Goal: Check status: Check status

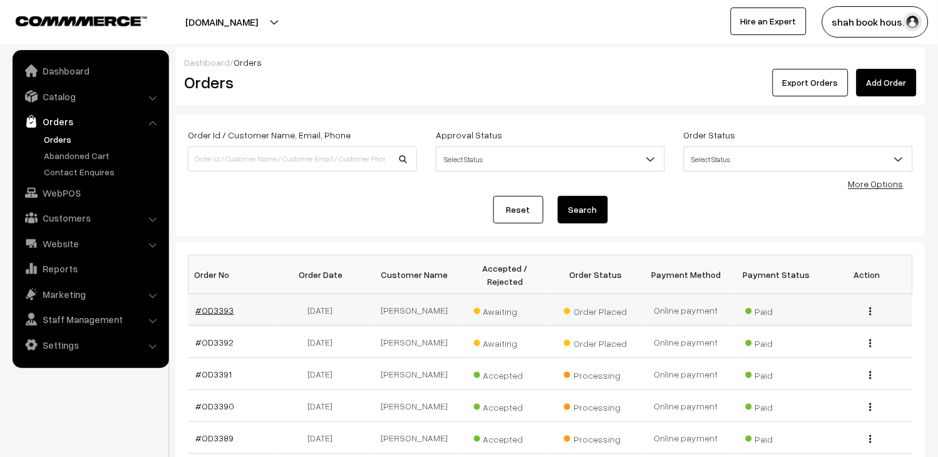
click at [227, 314] on link "#OD3393" at bounding box center [215, 310] width 38 height 11
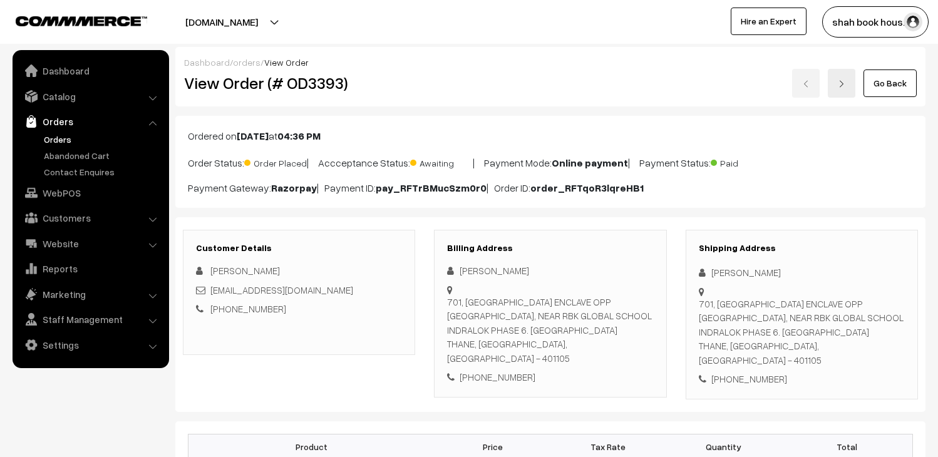
scroll to position [139, 0]
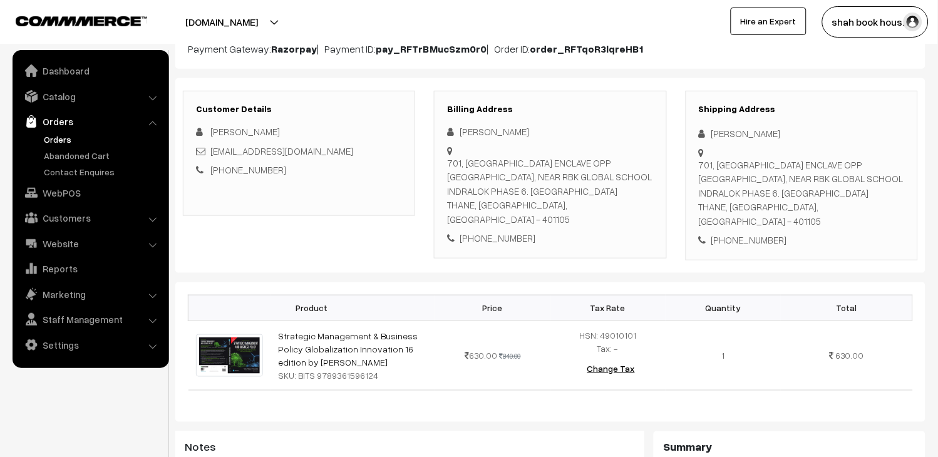
click at [54, 140] on link "Orders" at bounding box center [103, 139] width 124 height 13
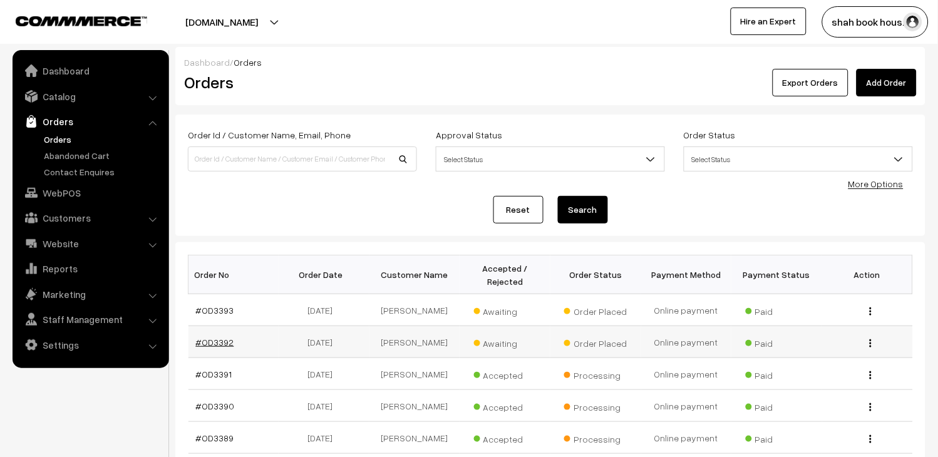
click at [213, 342] on link "#OD3392" at bounding box center [215, 342] width 38 height 11
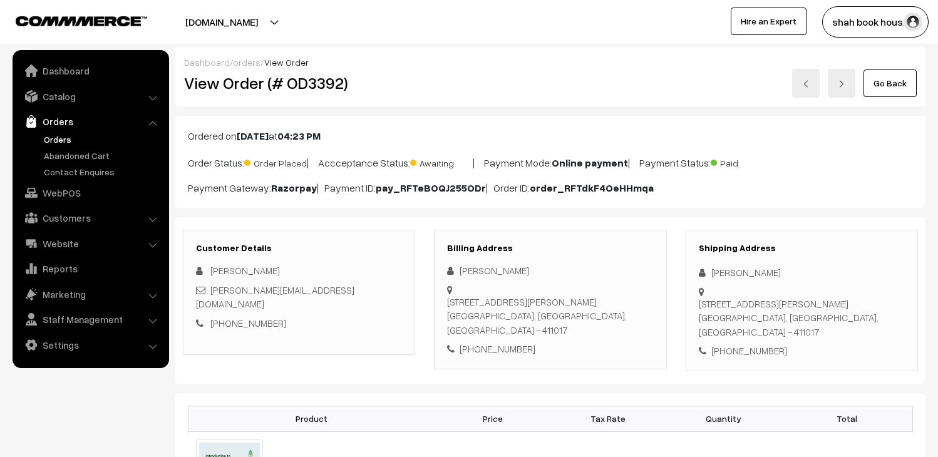
scroll to position [139, 0]
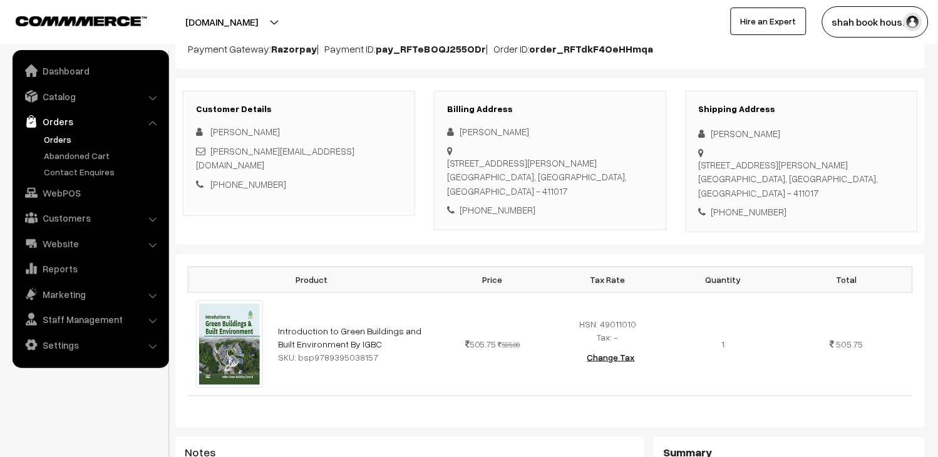
click at [57, 139] on link "Orders" at bounding box center [103, 139] width 124 height 13
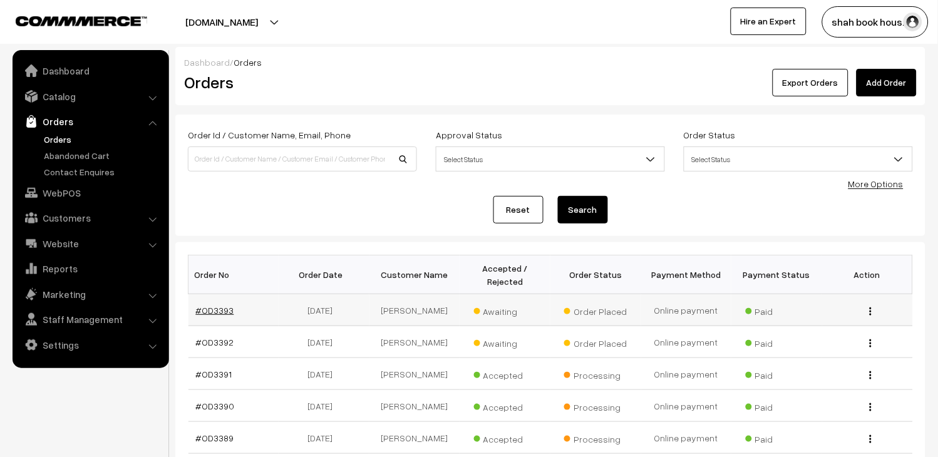
click at [213, 308] on link "#OD3393" at bounding box center [215, 310] width 38 height 11
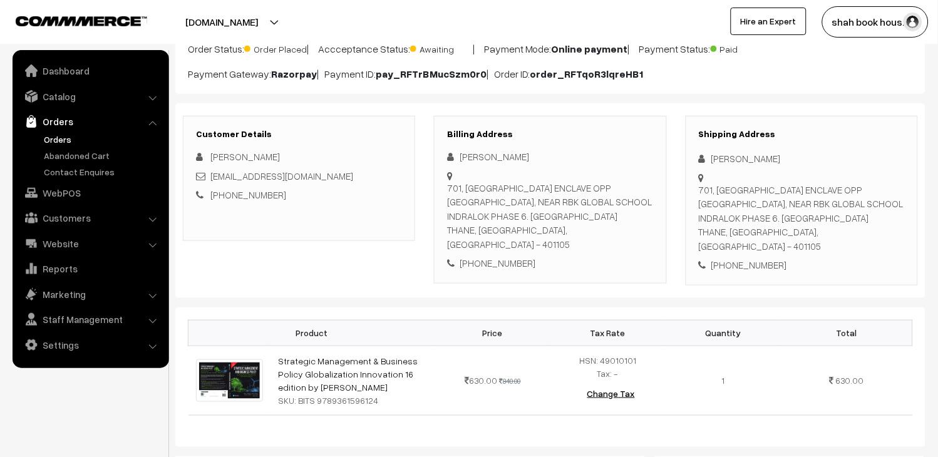
scroll to position [139, 0]
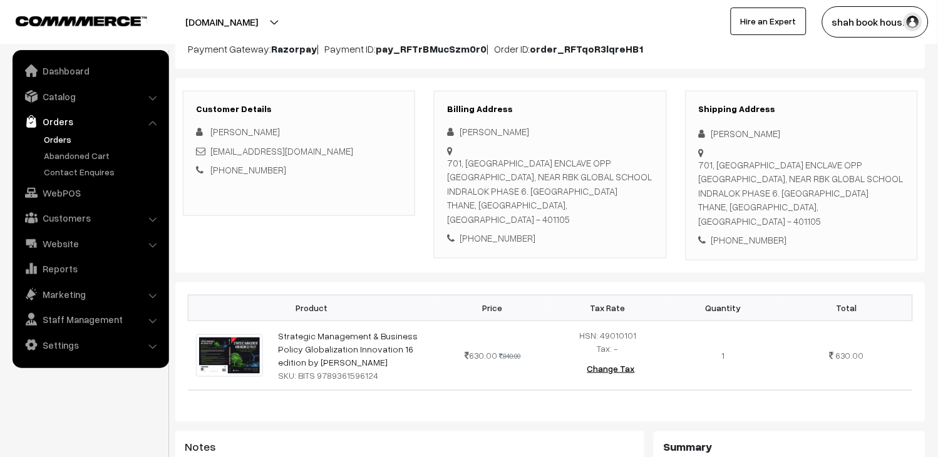
click at [54, 131] on link "Orders" at bounding box center [90, 121] width 149 height 23
click at [46, 134] on link "Orders" at bounding box center [103, 139] width 124 height 13
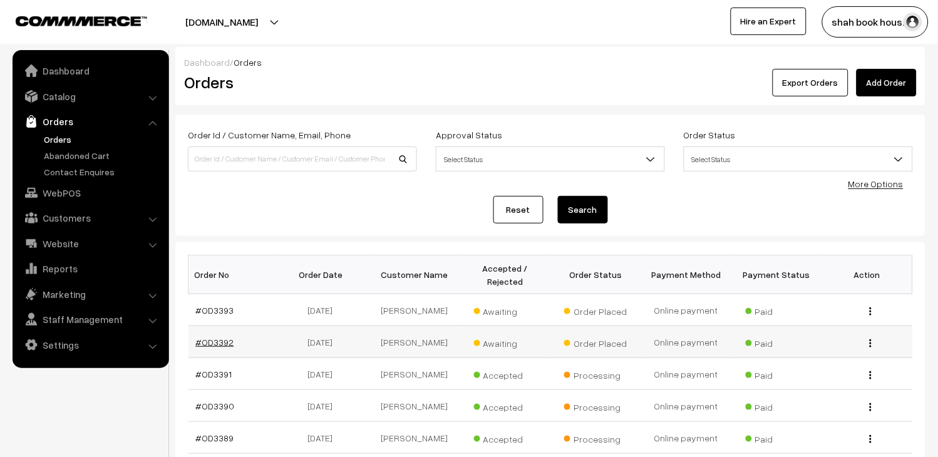
click at [220, 340] on link "#OD3392" at bounding box center [215, 342] width 38 height 11
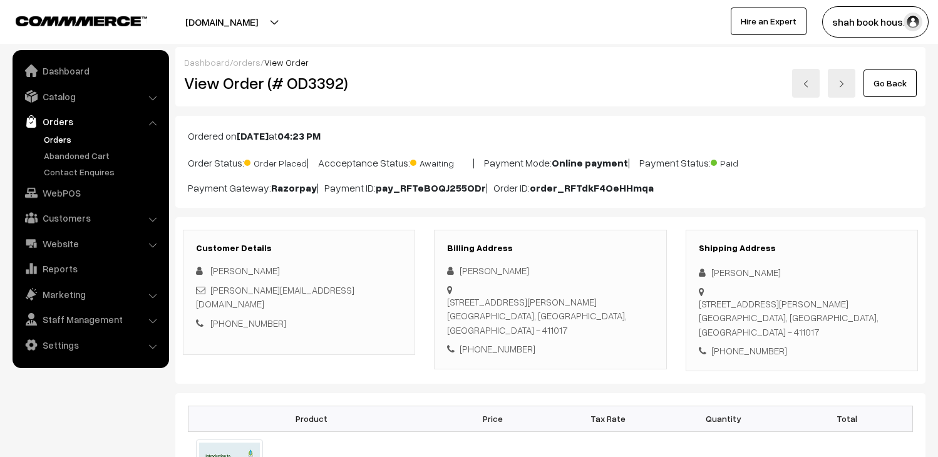
scroll to position [278, 0]
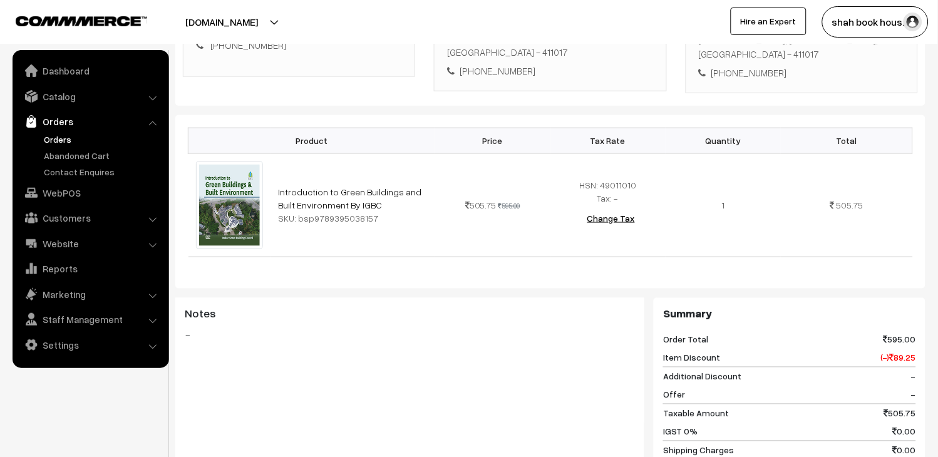
click at [53, 136] on link "Orders" at bounding box center [103, 139] width 124 height 13
